Goal: Information Seeking & Learning: Find specific fact

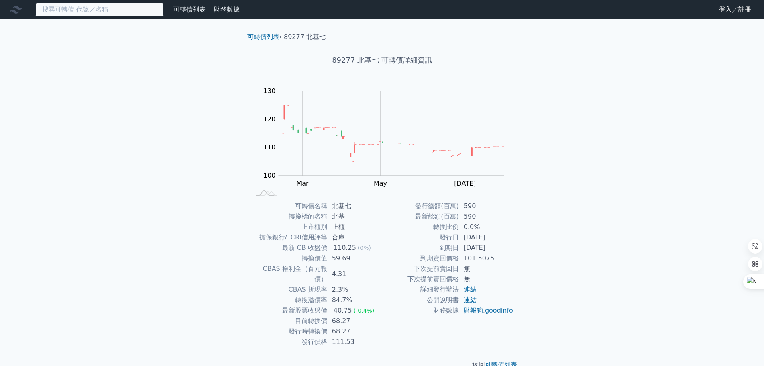
click at [126, 13] on input at bounding box center [99, 10] width 128 height 14
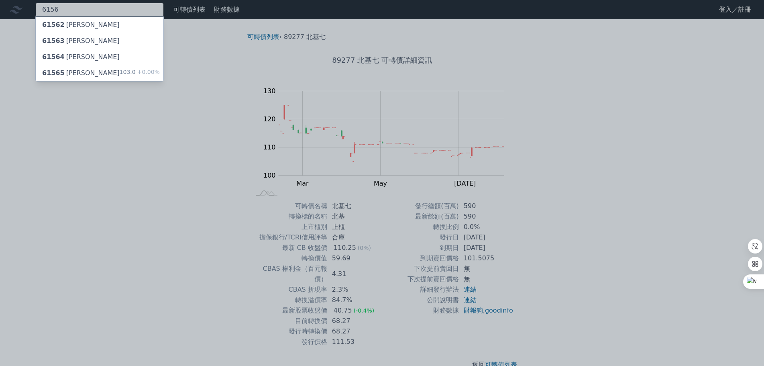
type input "6156"
click at [116, 70] on div "61565 松上五 103.0 +0.00%" at bounding box center [100, 73] width 128 height 16
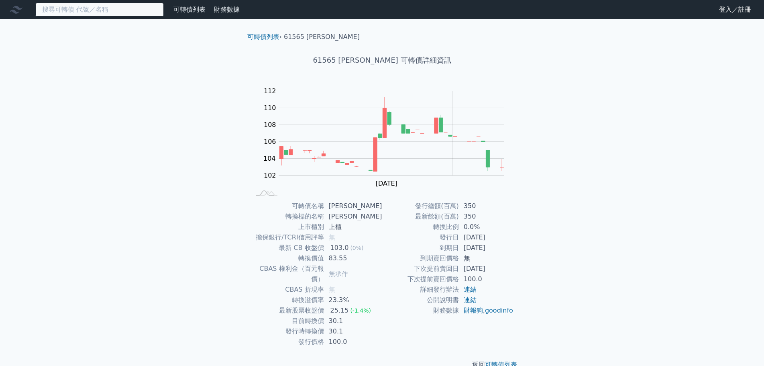
click at [118, 9] on input at bounding box center [99, 10] width 128 height 14
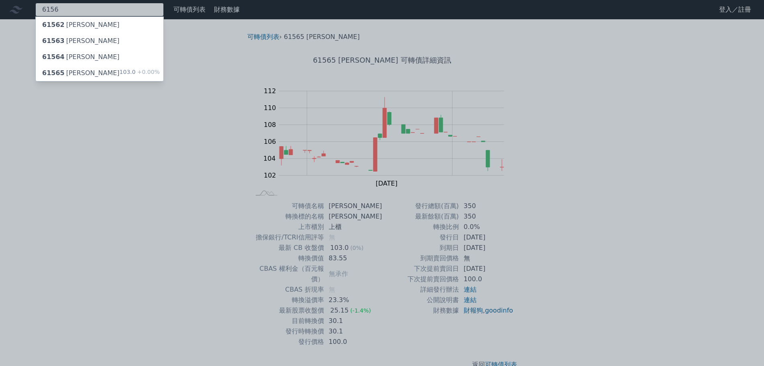
type input "6156"
click at [115, 57] on div "61564 [PERSON_NAME]" at bounding box center [100, 57] width 128 height 16
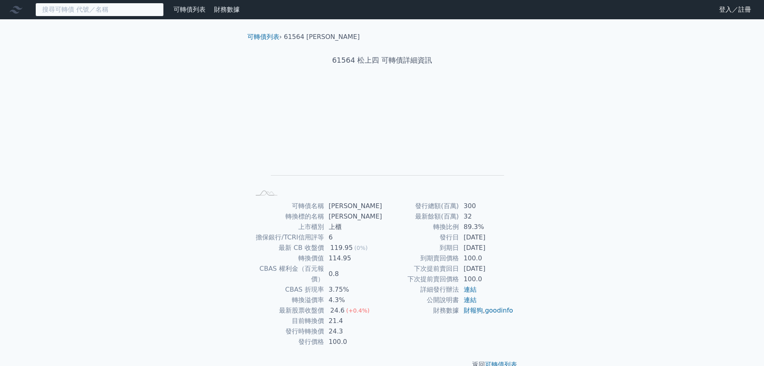
click at [117, 10] on input at bounding box center [99, 10] width 128 height 14
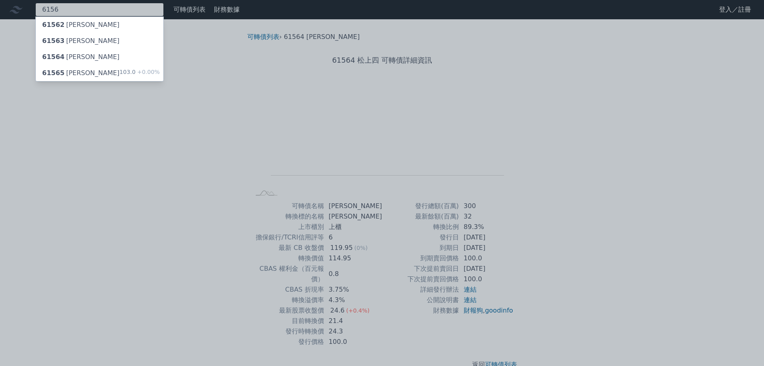
type input "6156"
click at [108, 38] on div "61563 [PERSON_NAME]" at bounding box center [100, 41] width 128 height 16
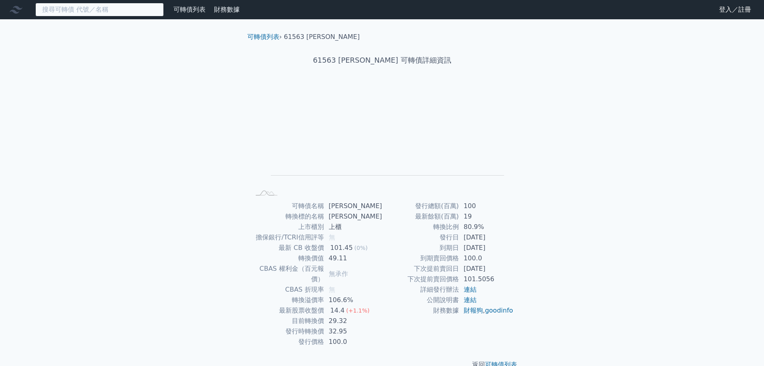
click at [131, 10] on input at bounding box center [99, 10] width 128 height 14
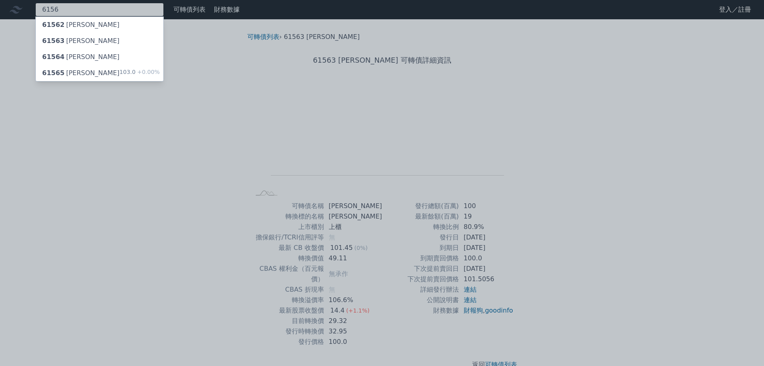
type input "6156"
click at [129, 25] on div "61562 [PERSON_NAME]" at bounding box center [100, 25] width 128 height 16
